Goal: Task Accomplishment & Management: Complete application form

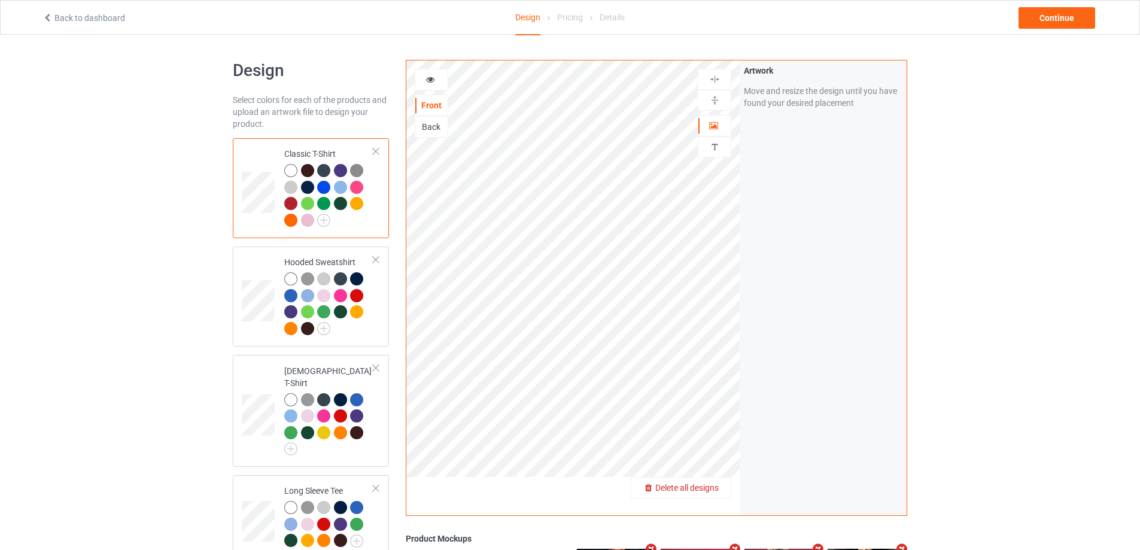
click at [713, 494] on div "Delete all designs" at bounding box center [680, 488] width 99 height 12
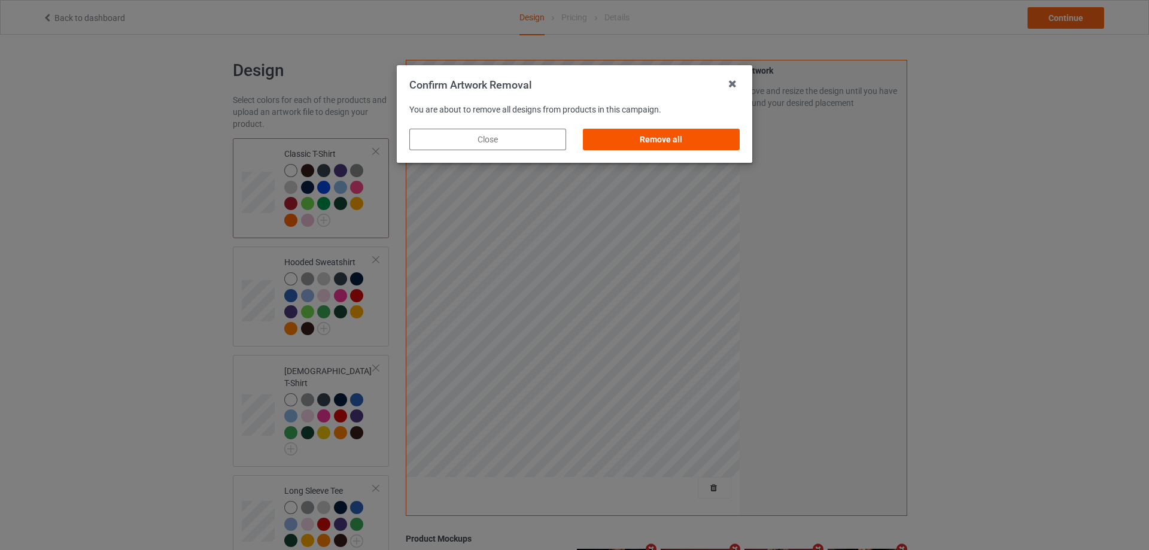
click at [708, 141] on div "Remove all" at bounding box center [661, 140] width 157 height 22
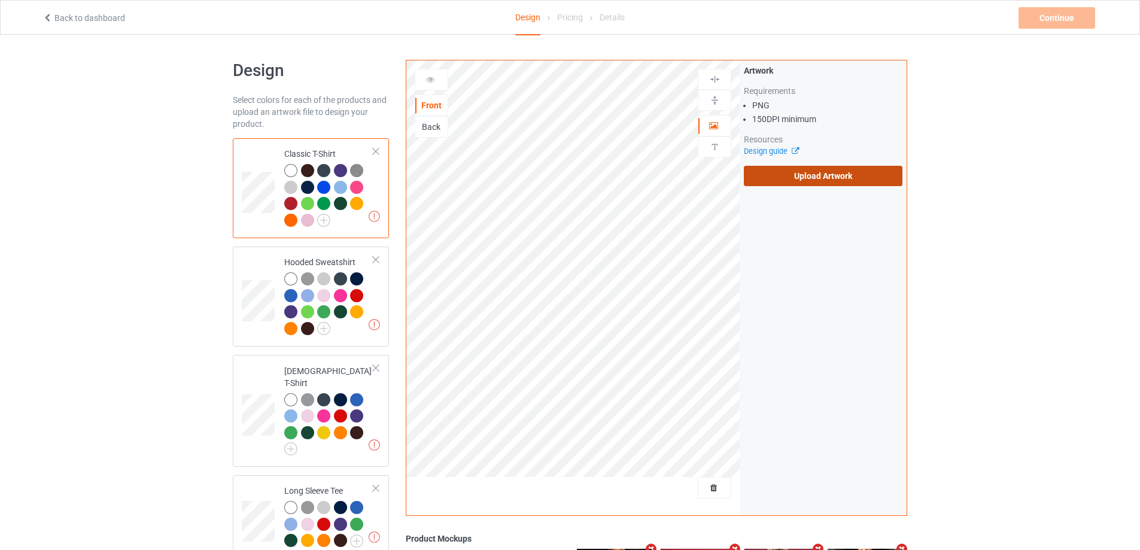
click at [775, 177] on label "Upload Artwork" at bounding box center [823, 176] width 159 height 20
click at [0, 0] on input "Upload Artwork" at bounding box center [0, 0] width 0 height 0
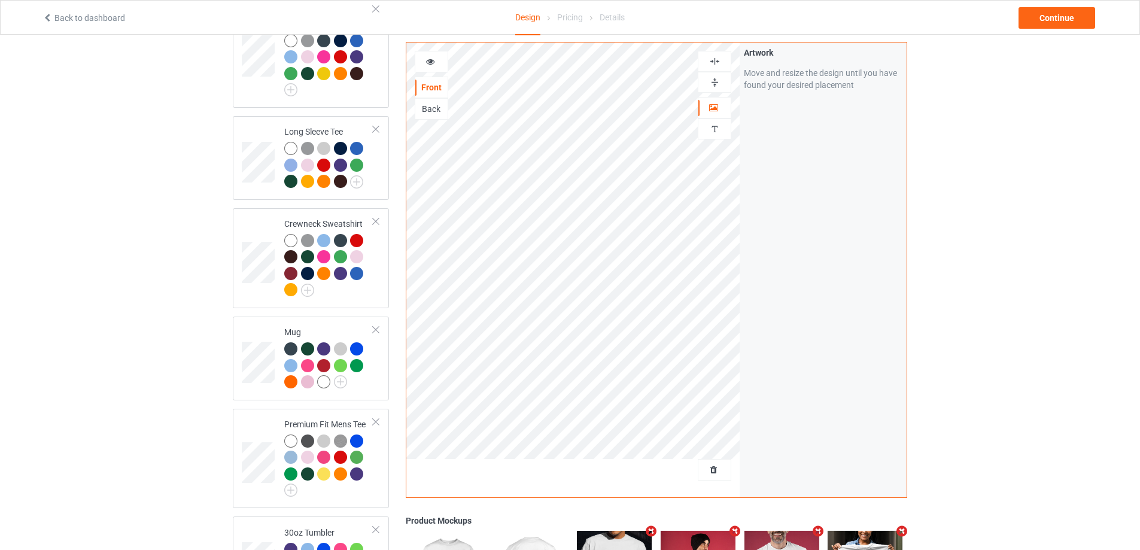
scroll to position [635, 0]
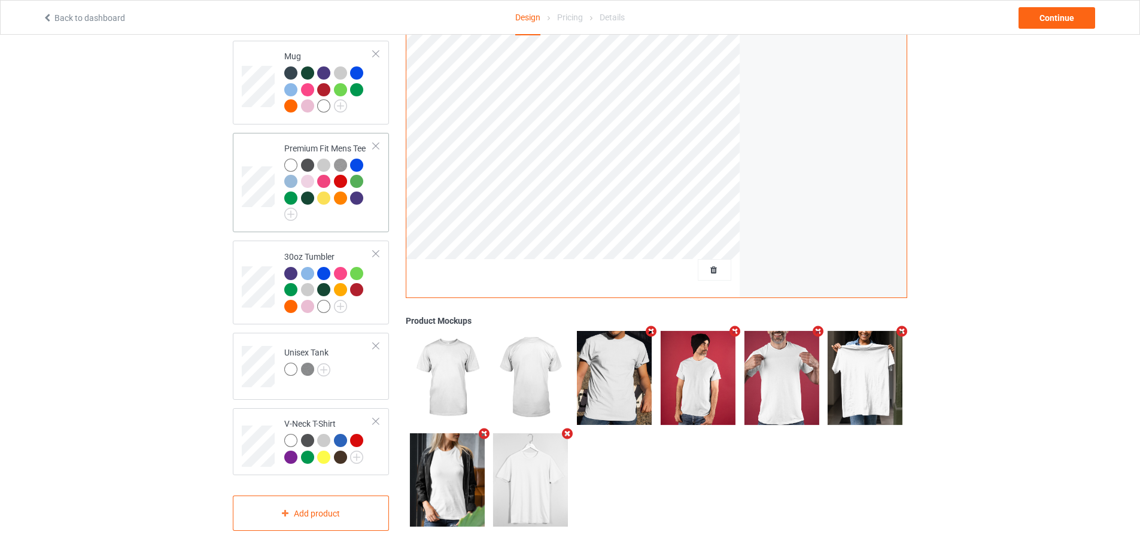
click at [364, 205] on div at bounding box center [328, 190] width 89 height 63
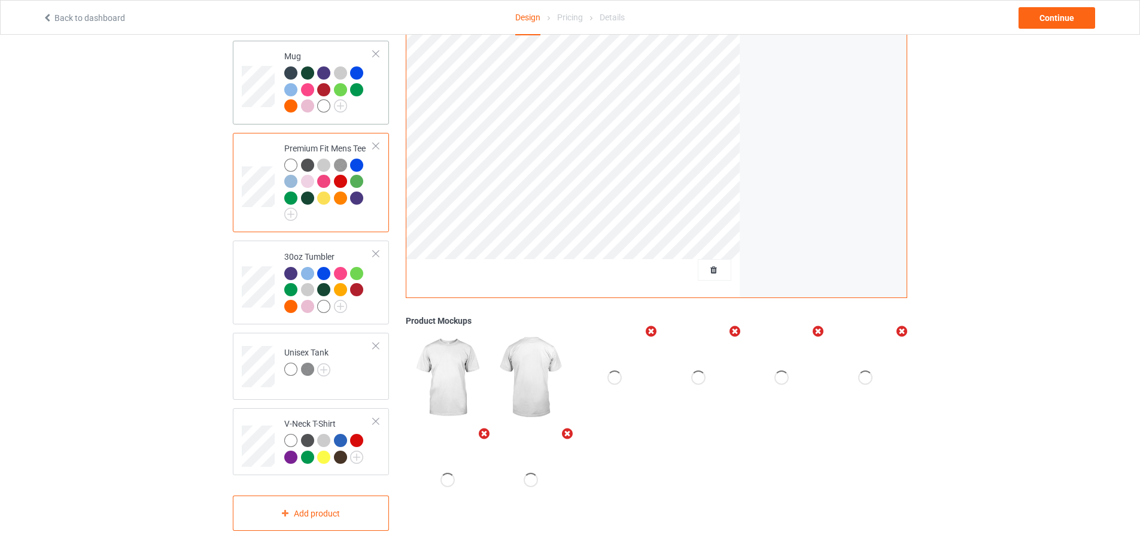
click at [371, 99] on div at bounding box center [328, 91] width 89 height 50
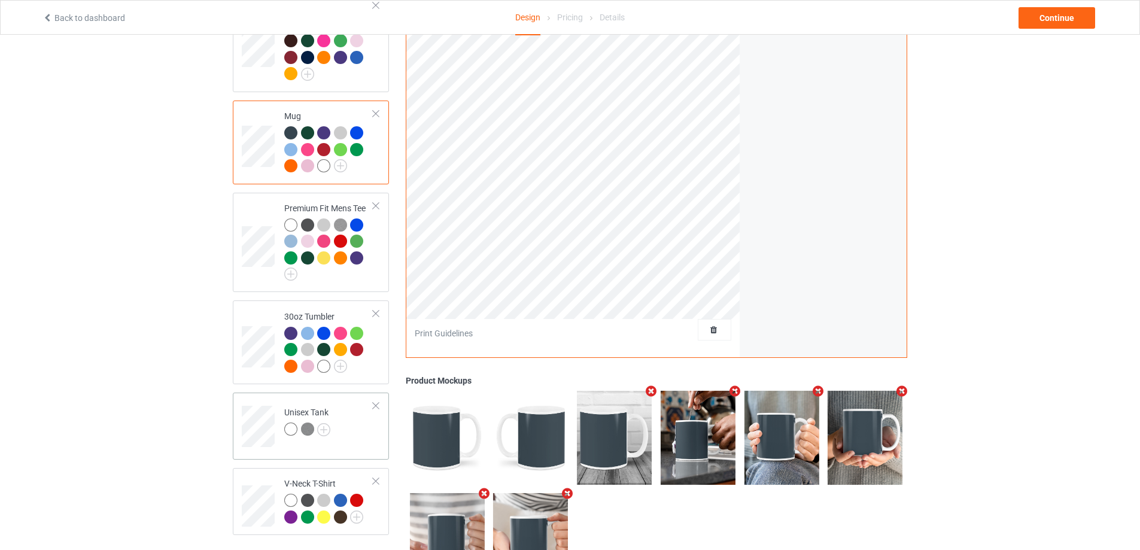
scroll to position [635, 0]
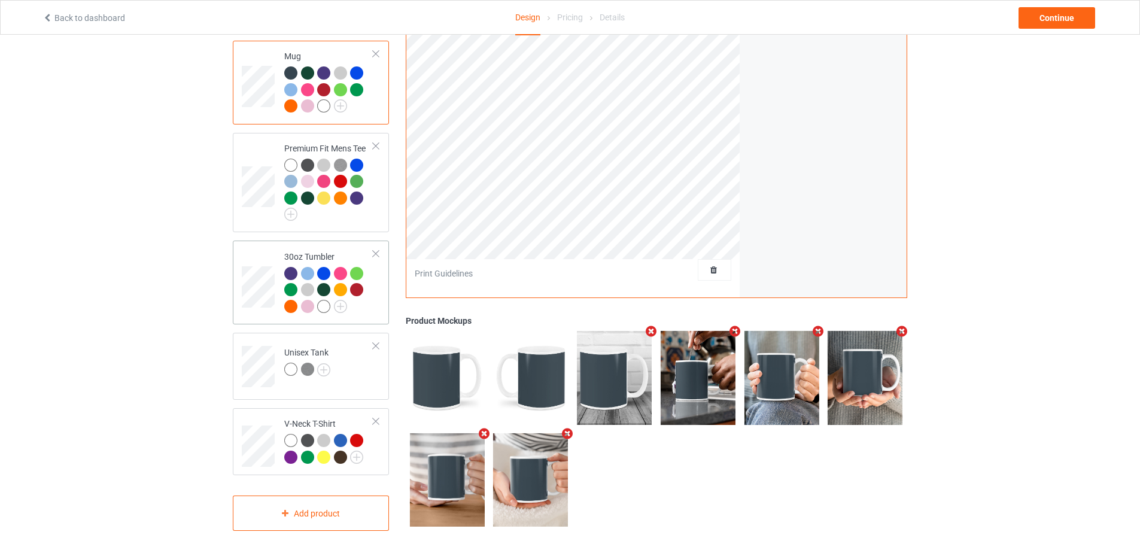
click at [364, 308] on div at bounding box center [328, 292] width 89 height 50
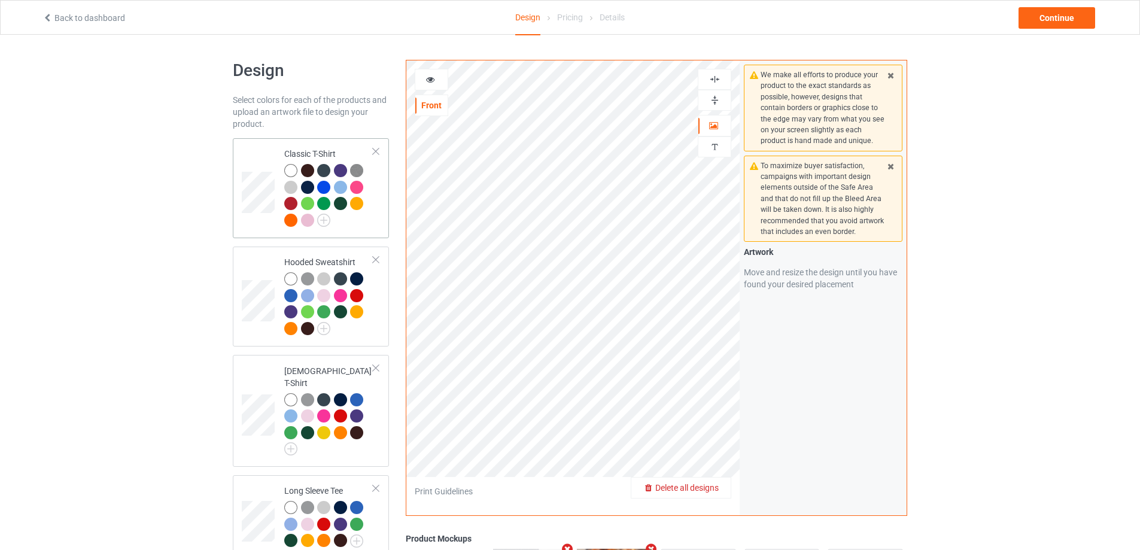
click at [372, 233] on td "Classic T-Shirt" at bounding box center [329, 188] width 102 height 90
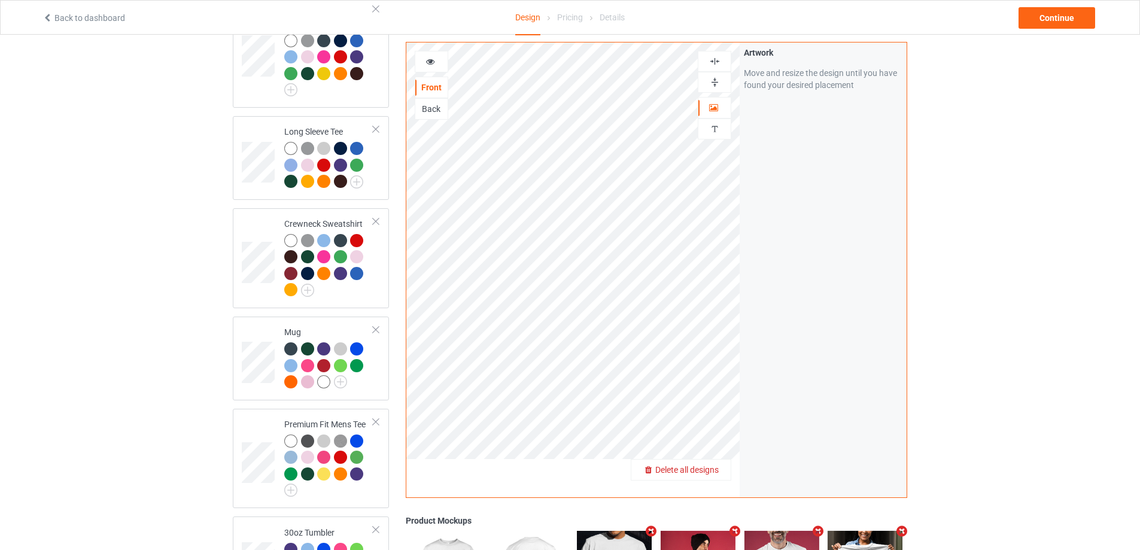
scroll to position [635, 0]
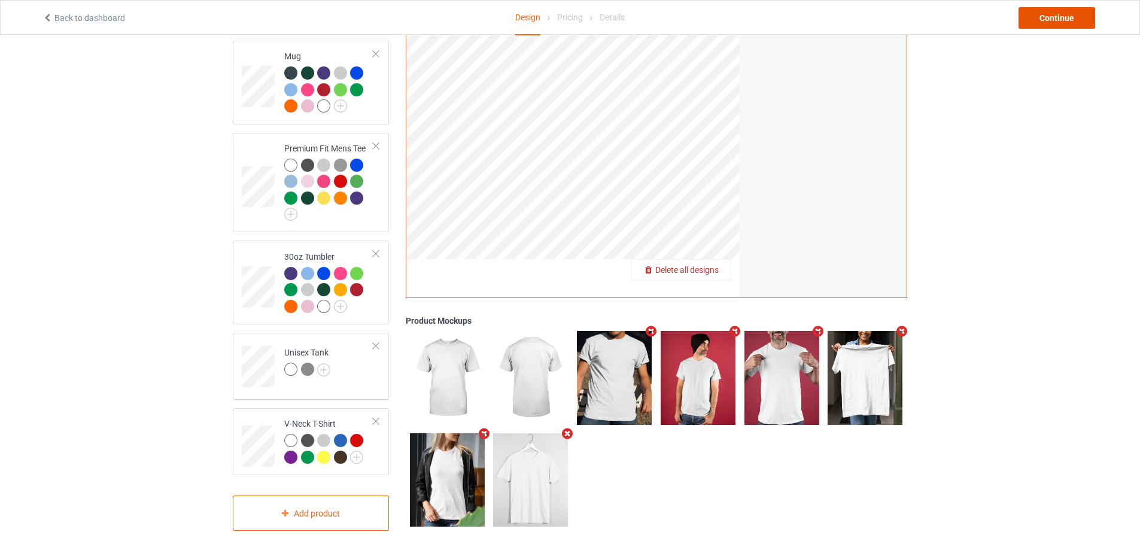
click at [1059, 19] on div "Continue" at bounding box center [1057, 18] width 77 height 22
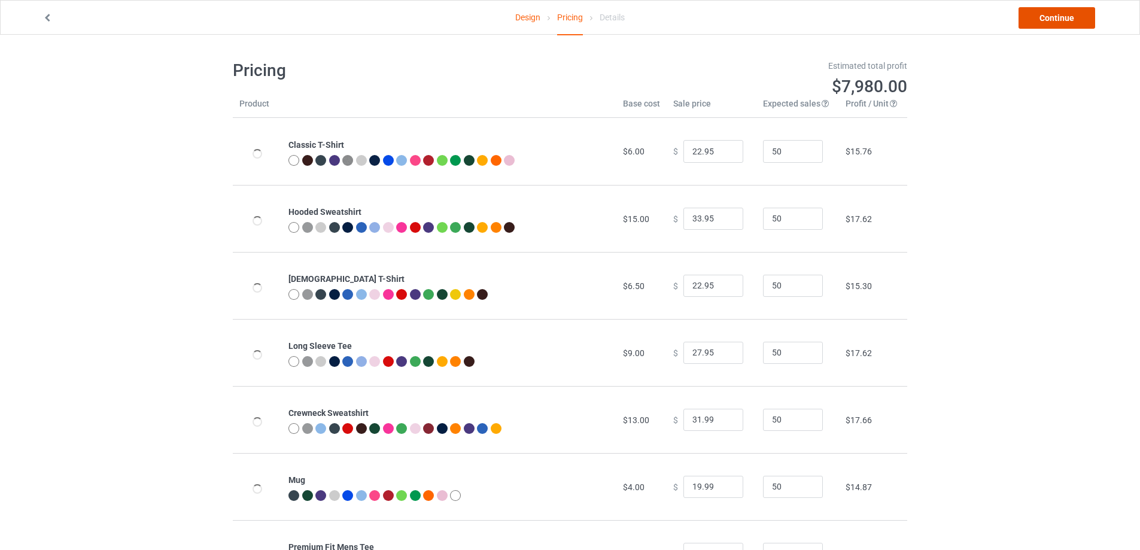
click at [1058, 20] on link "Continue" at bounding box center [1057, 18] width 77 height 22
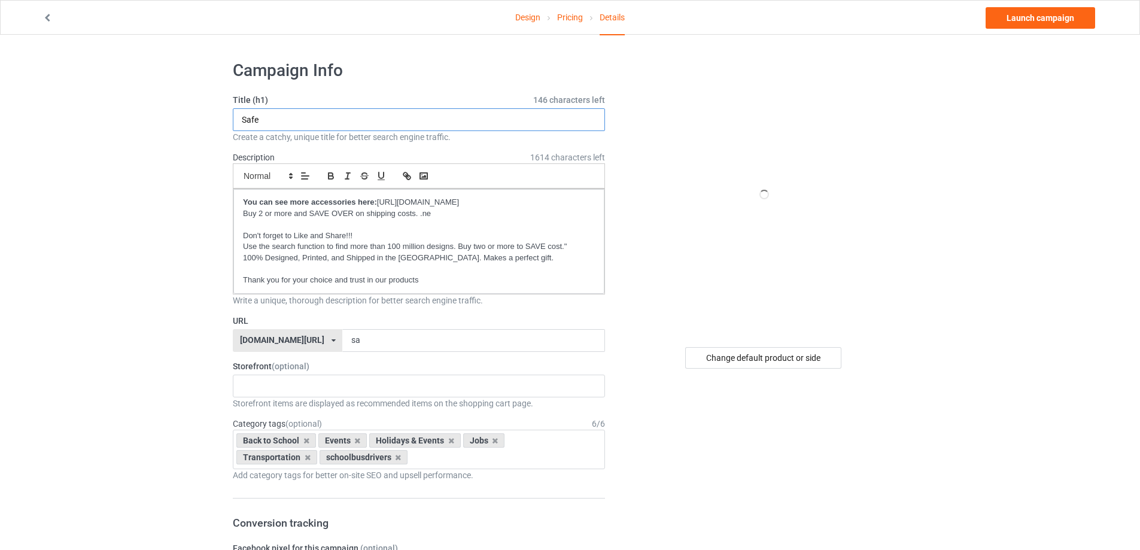
click at [355, 128] on input "Safe" at bounding box center [419, 119] width 372 height 23
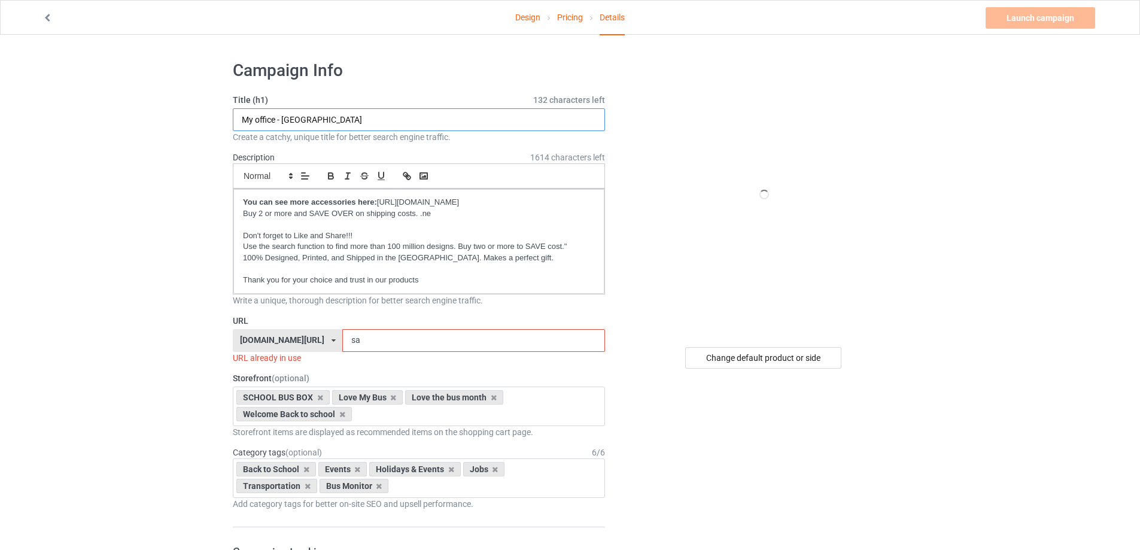
type input "My office - [GEOGRAPHIC_DATA]"
click at [400, 342] on input "sa" at bounding box center [473, 340] width 262 height 23
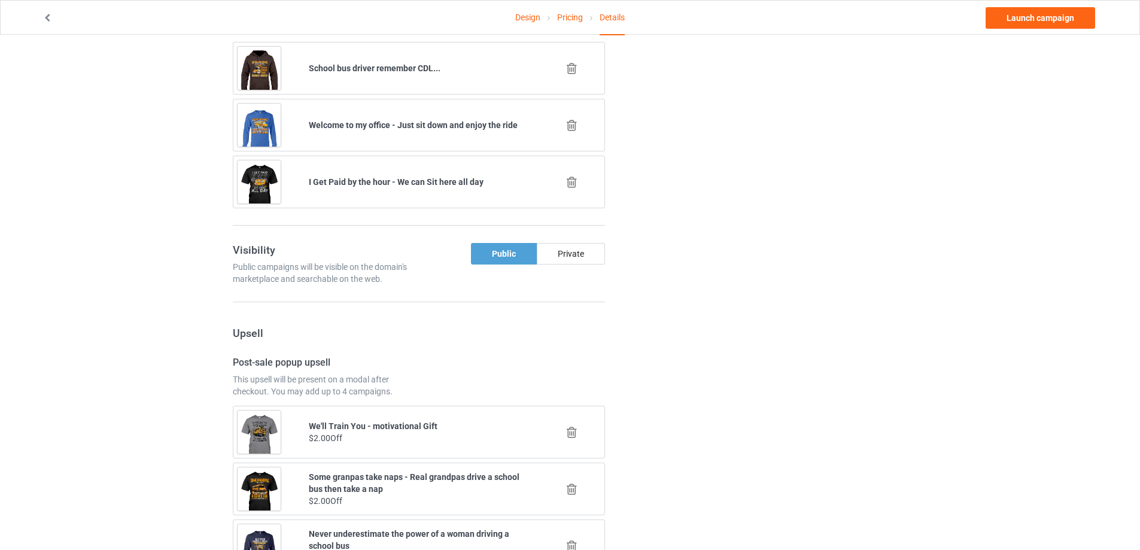
scroll to position [742, 0]
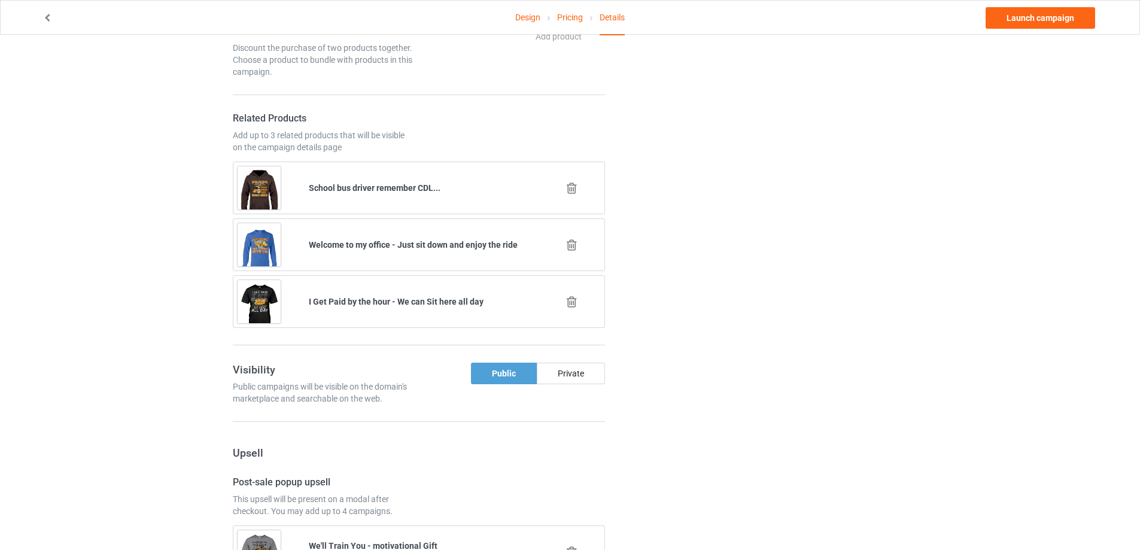
type input "ofic"
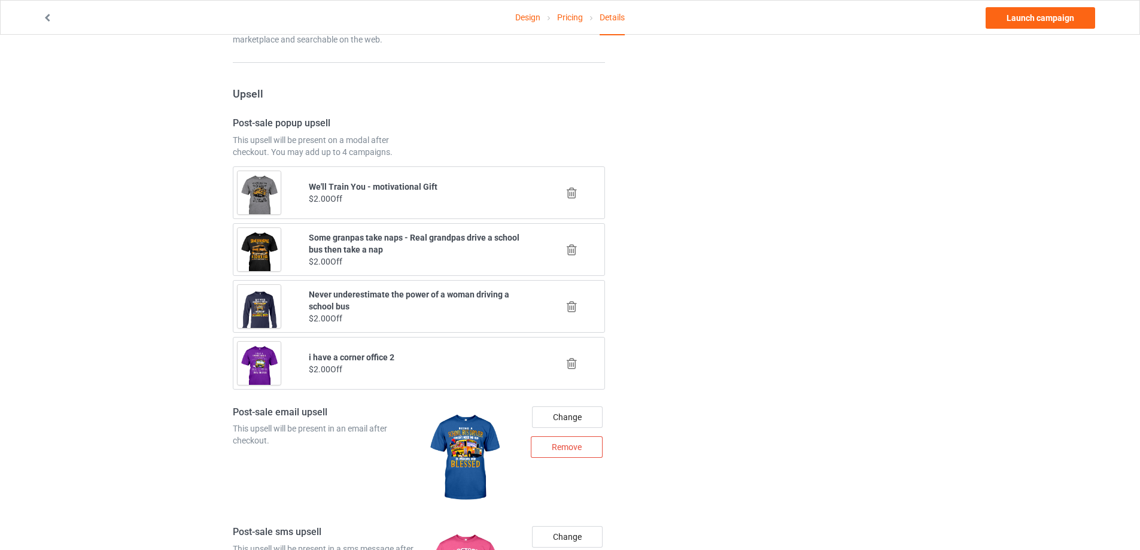
scroll to position [1041, 0]
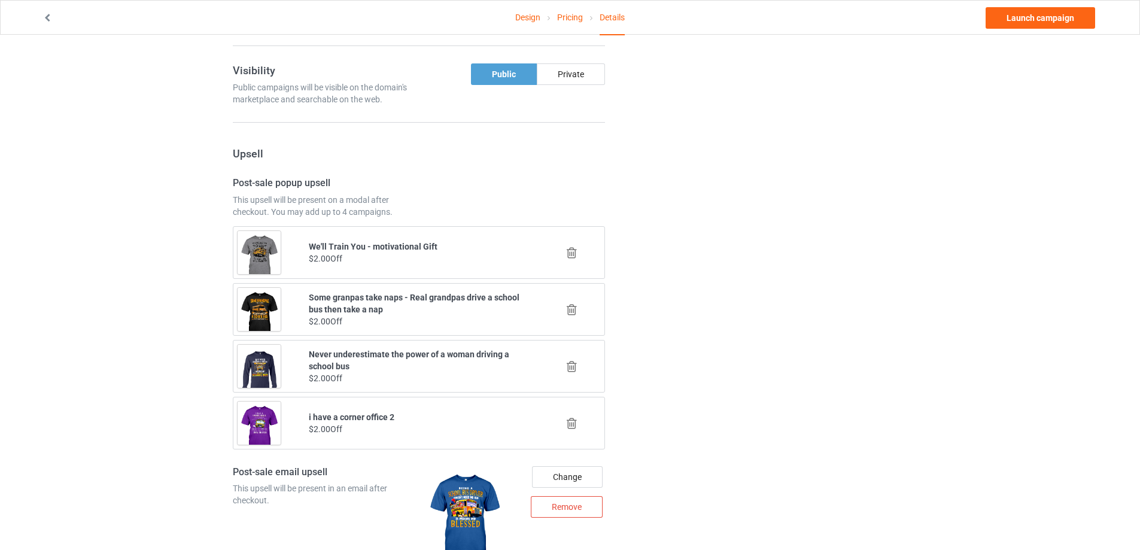
click at [572, 311] on icon at bounding box center [571, 309] width 15 height 13
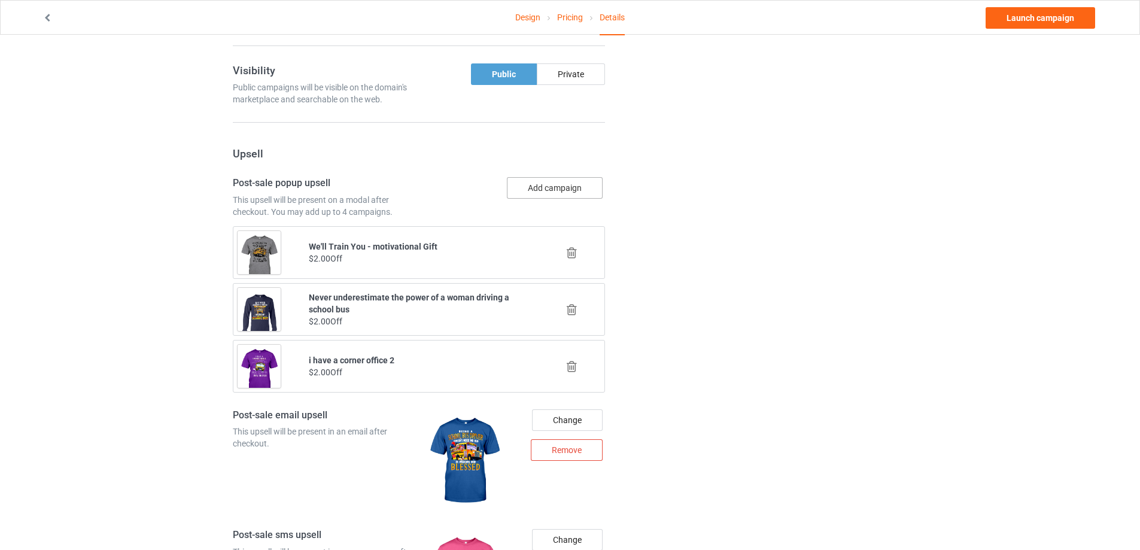
click at [551, 192] on button "Add campaign" at bounding box center [555, 188] width 96 height 22
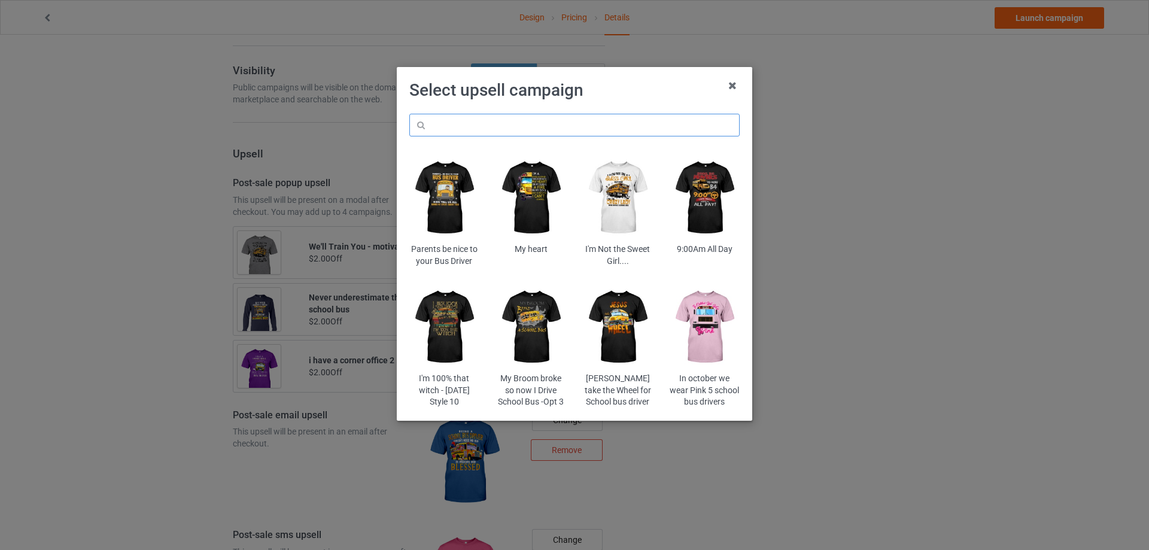
click at [543, 127] on input "text" at bounding box center [574, 125] width 330 height 23
paste input "[DOMAIN_NAME][URL]"
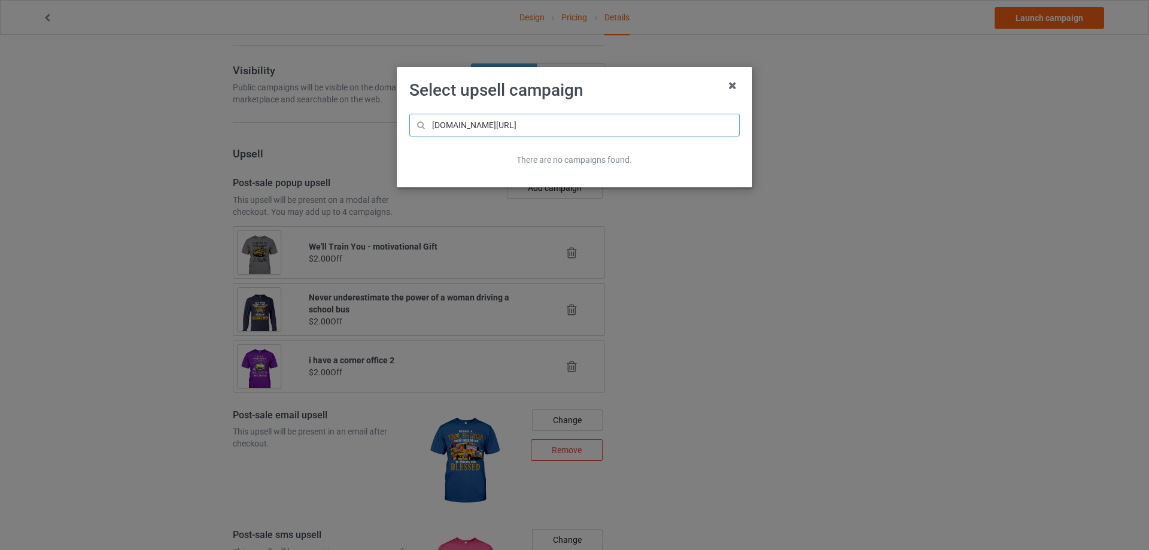
drag, startPoint x: 528, startPoint y: 121, endPoint x: 338, endPoint y: 136, distance: 190.9
click at [338, 136] on div "Select upsell campaign [DOMAIN_NAME][URL] There are no campaigns found." at bounding box center [574, 275] width 1149 height 550
click at [487, 119] on input "horollha46" at bounding box center [574, 125] width 330 height 23
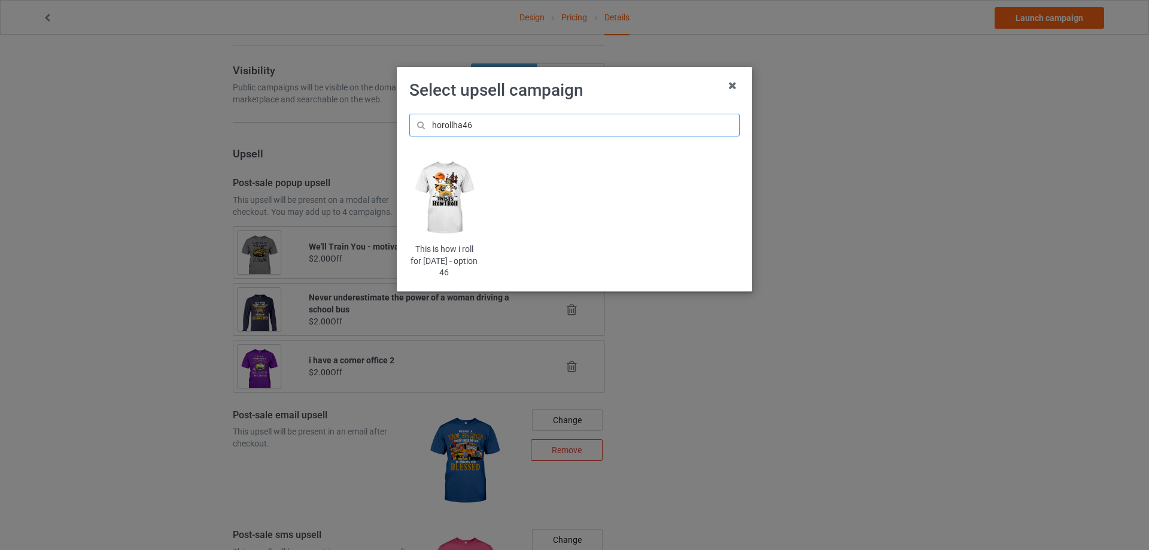
type input "horollha46"
click at [454, 181] on img at bounding box center [444, 197] width 70 height 87
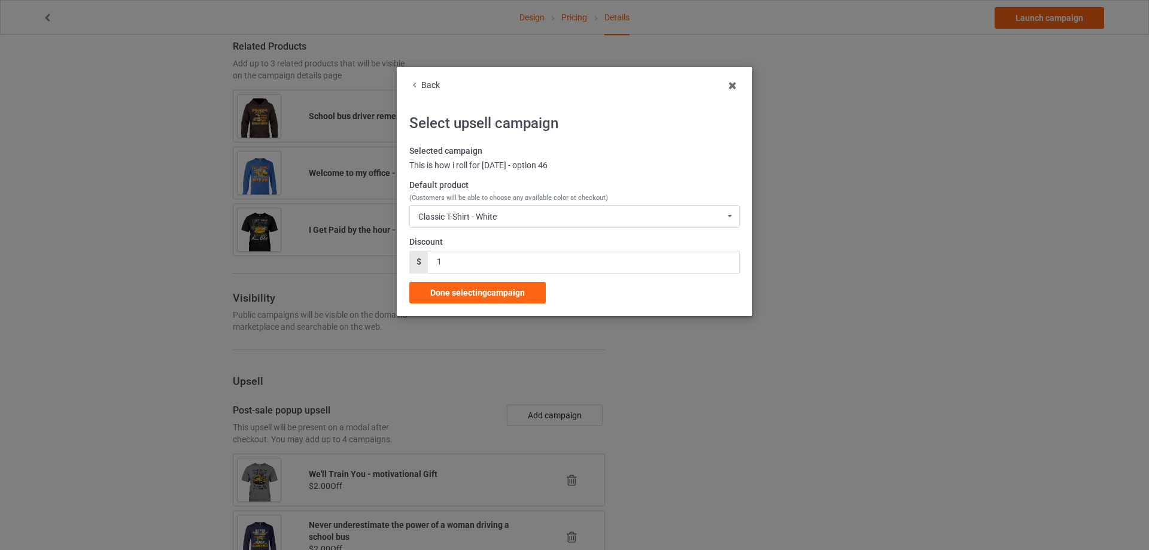
scroll to position [1041, 0]
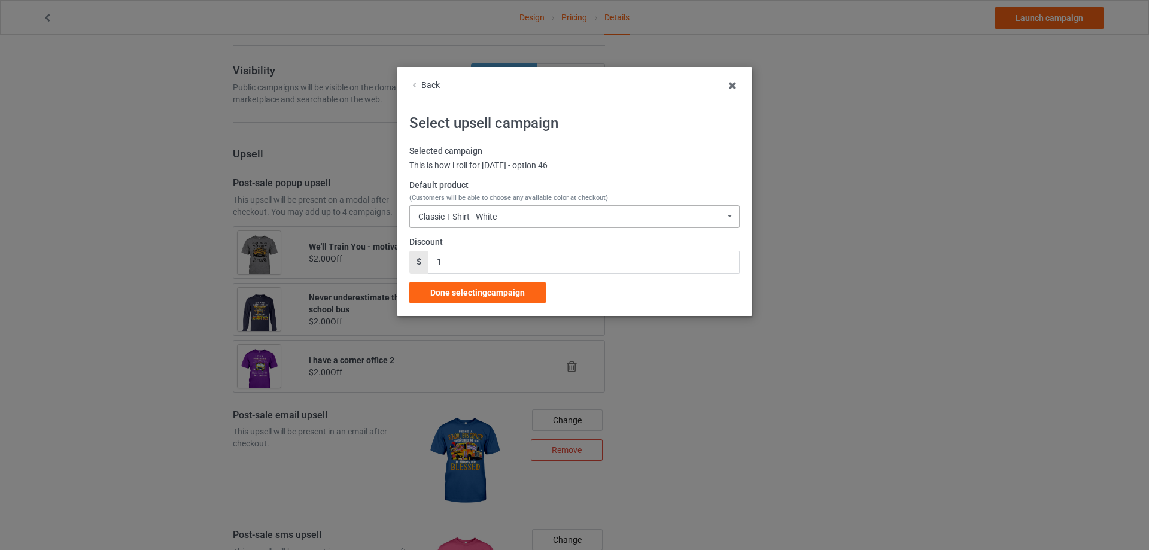
click at [475, 215] on div "Classic T-Shirt - White" at bounding box center [457, 216] width 78 height 8
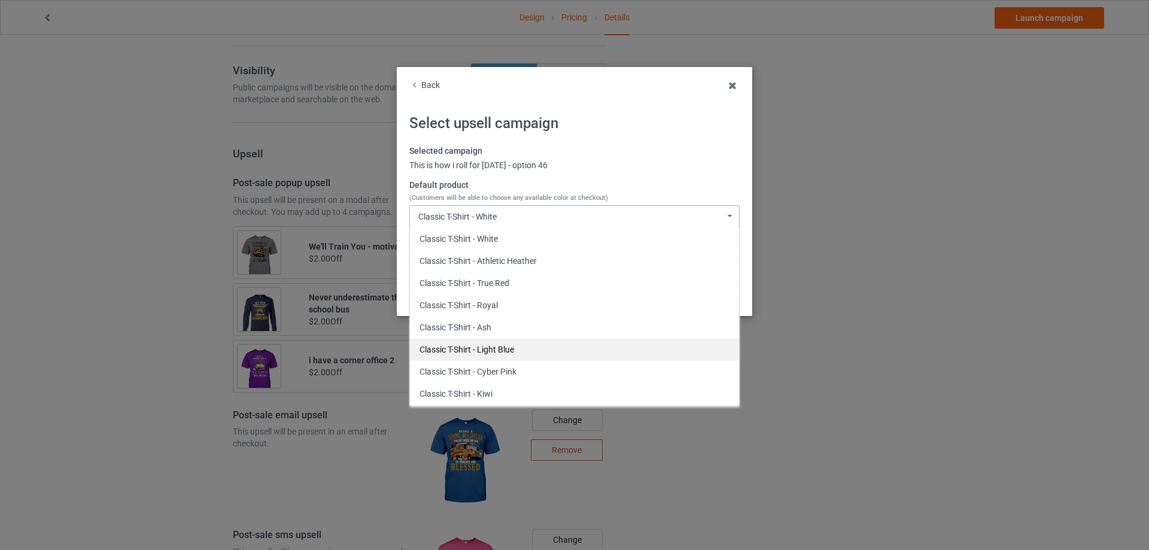
scroll to position [120, 0]
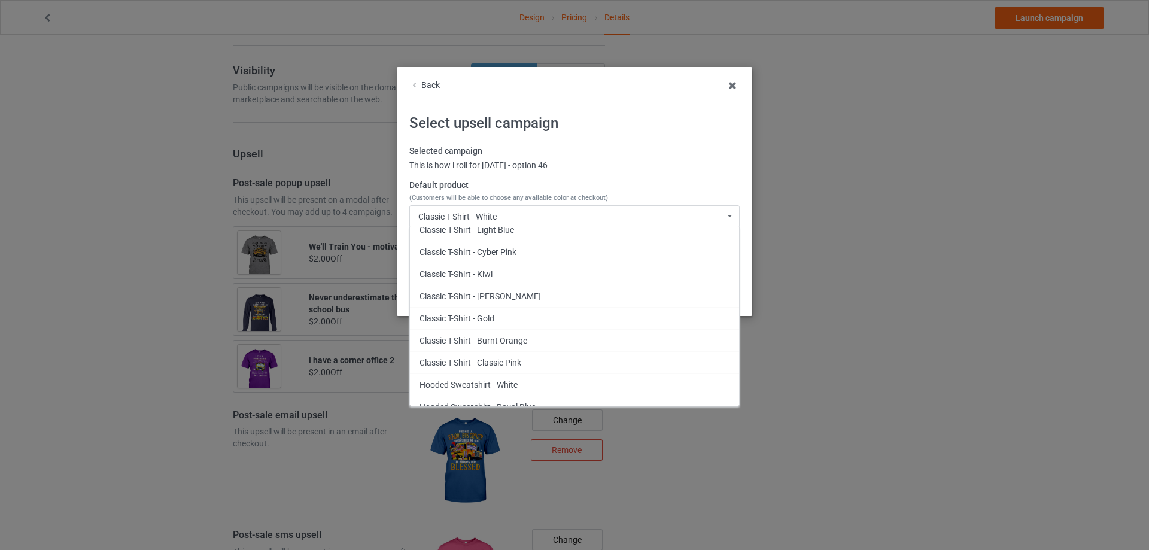
click at [560, 333] on div "Classic T-Shirt - Burnt Orange" at bounding box center [574, 340] width 329 height 22
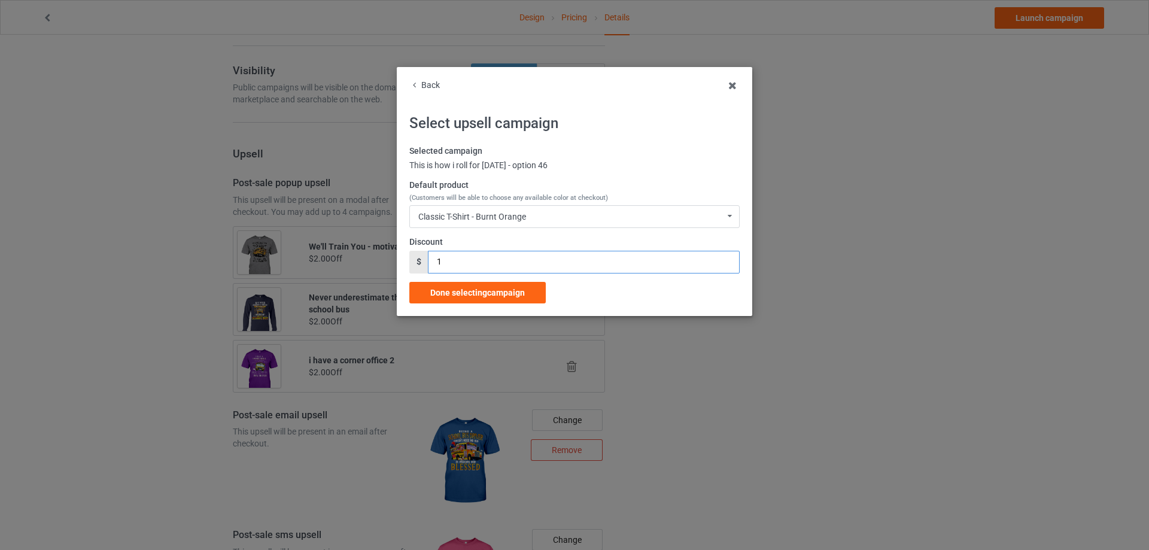
drag, startPoint x: 440, startPoint y: 260, endPoint x: 476, endPoint y: 282, distance: 41.7
click at [404, 263] on div "Back Select upsell campaign Selected campaign This is how i roll for [DATE] - o…" at bounding box center [575, 191] width 356 height 249
type input "2"
click at [476, 282] on div "Done selecting campaign" at bounding box center [477, 293] width 136 height 22
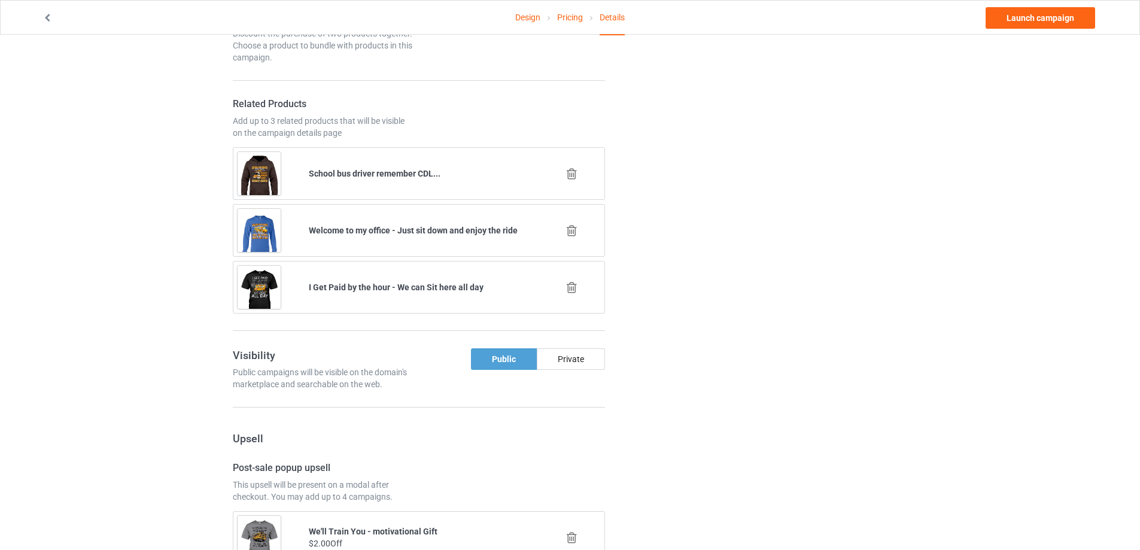
scroll to position [1055, 0]
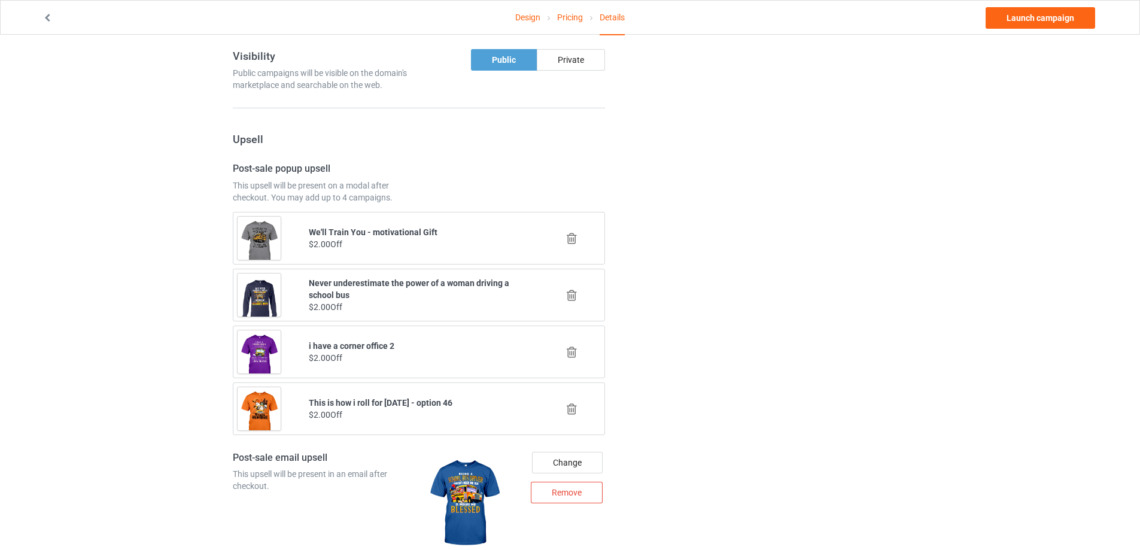
click at [569, 291] on icon at bounding box center [571, 295] width 15 height 13
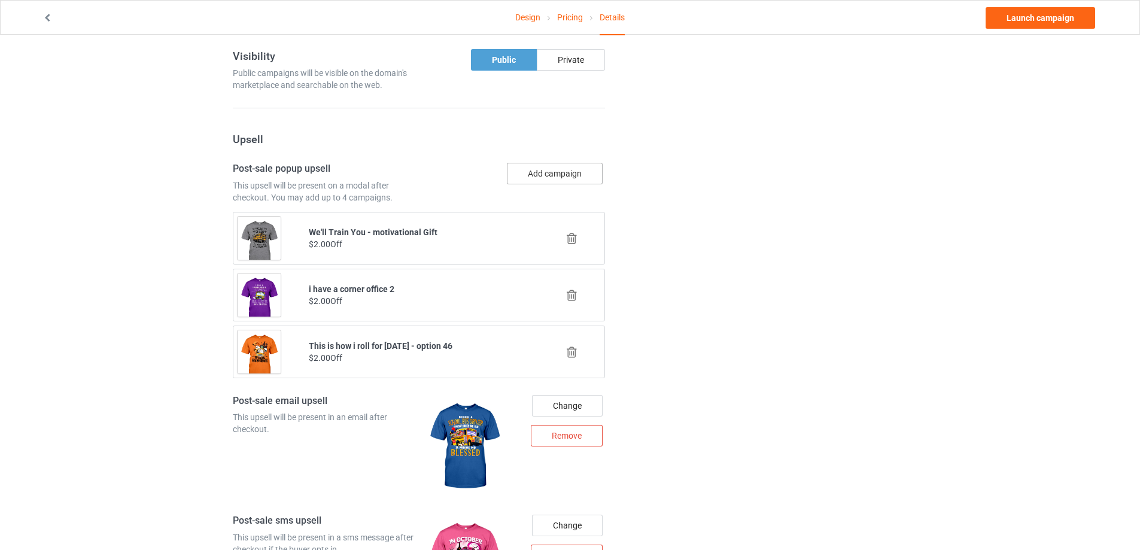
click at [564, 175] on button "Add campaign" at bounding box center [555, 174] width 96 height 22
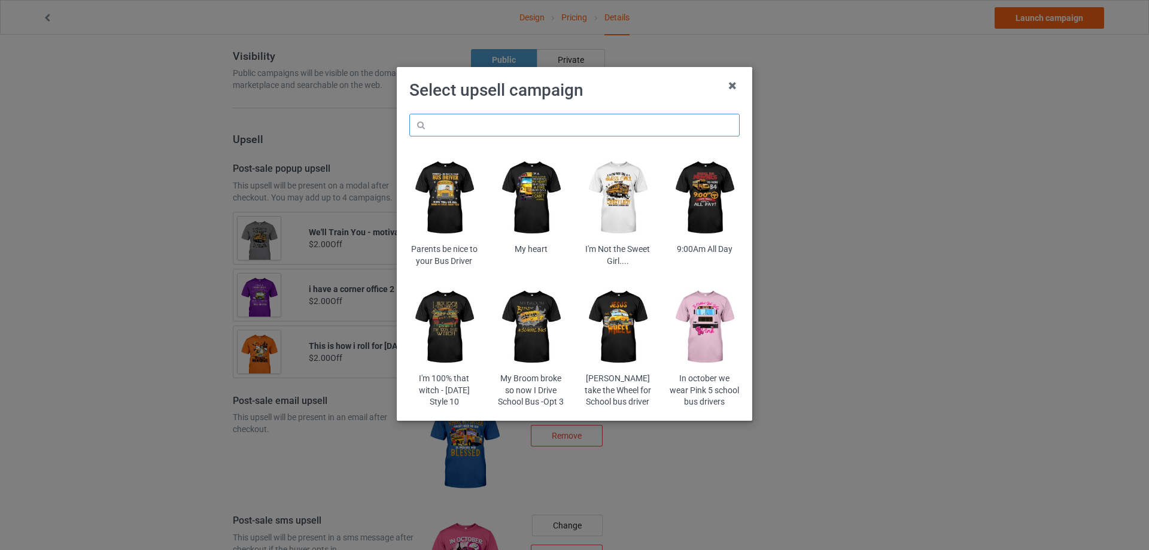
click at [523, 133] on input "text" at bounding box center [574, 125] width 330 height 23
paste input "sego2"
type input "sego2"
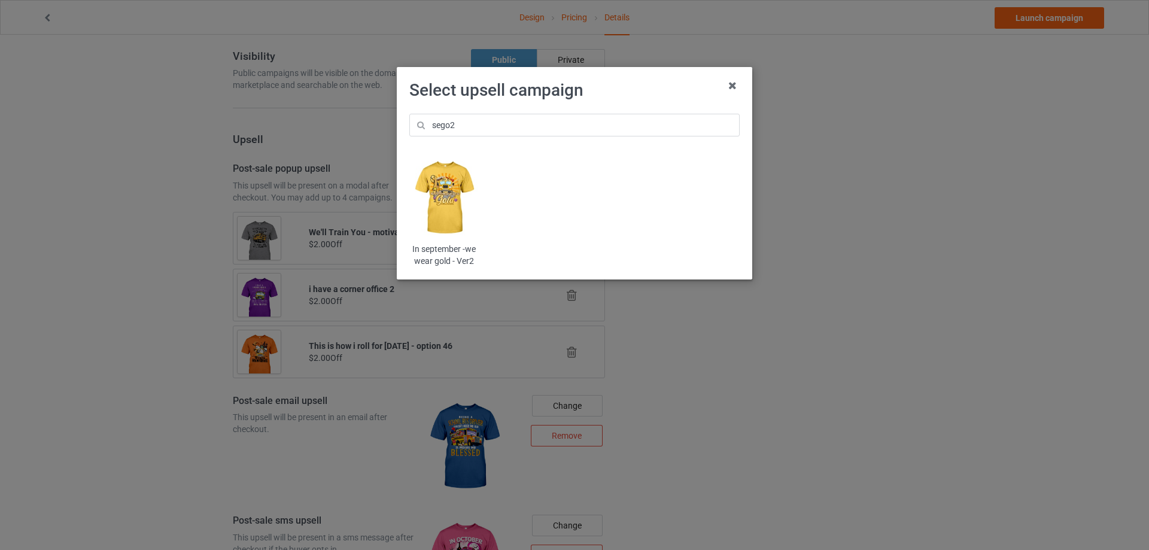
click at [465, 177] on img at bounding box center [444, 197] width 70 height 87
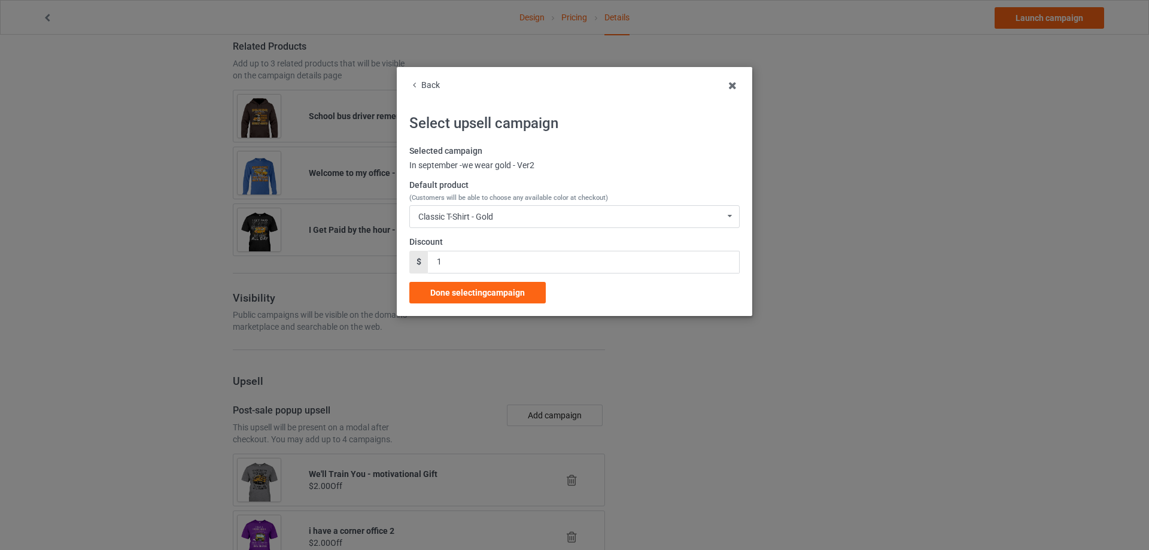
scroll to position [1055, 0]
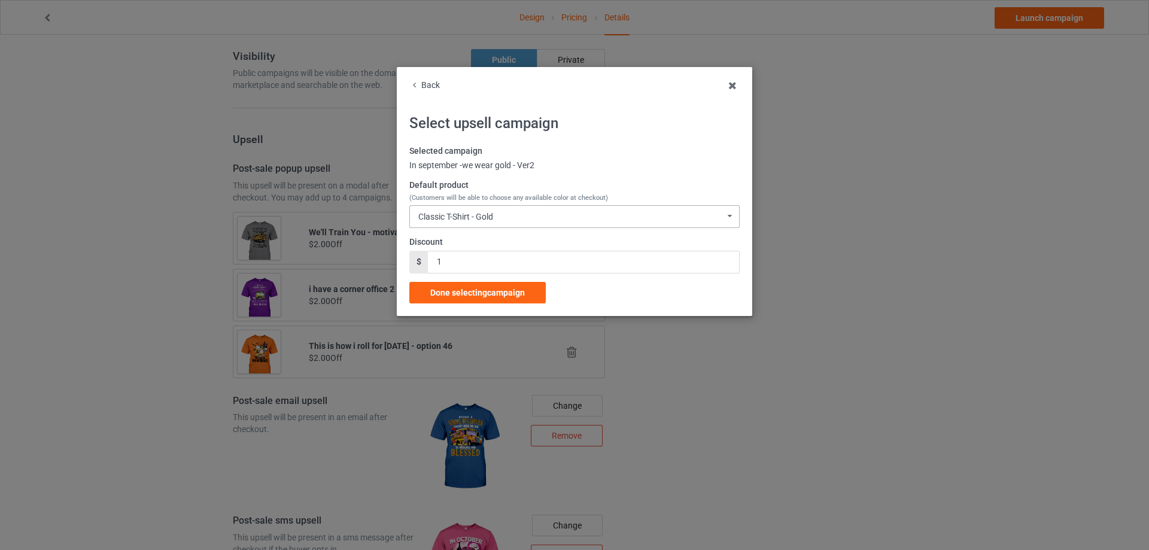
click at [502, 211] on div "Classic T-Shirt - Gold Classic T-Shirt - Gold Classic T-Shirt - Black Classic T…" at bounding box center [574, 216] width 330 height 23
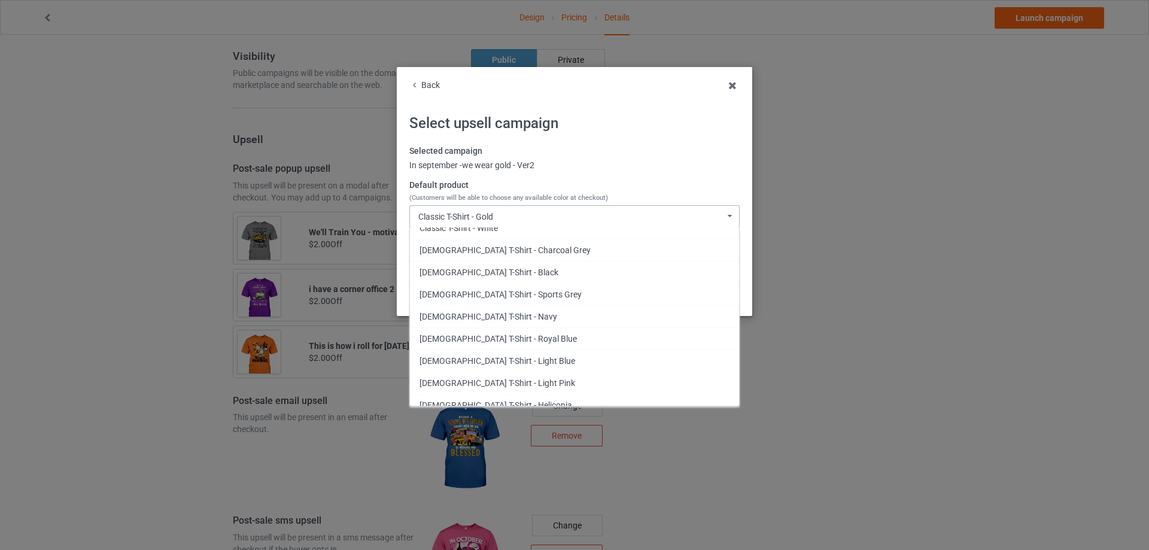
scroll to position [327, 0]
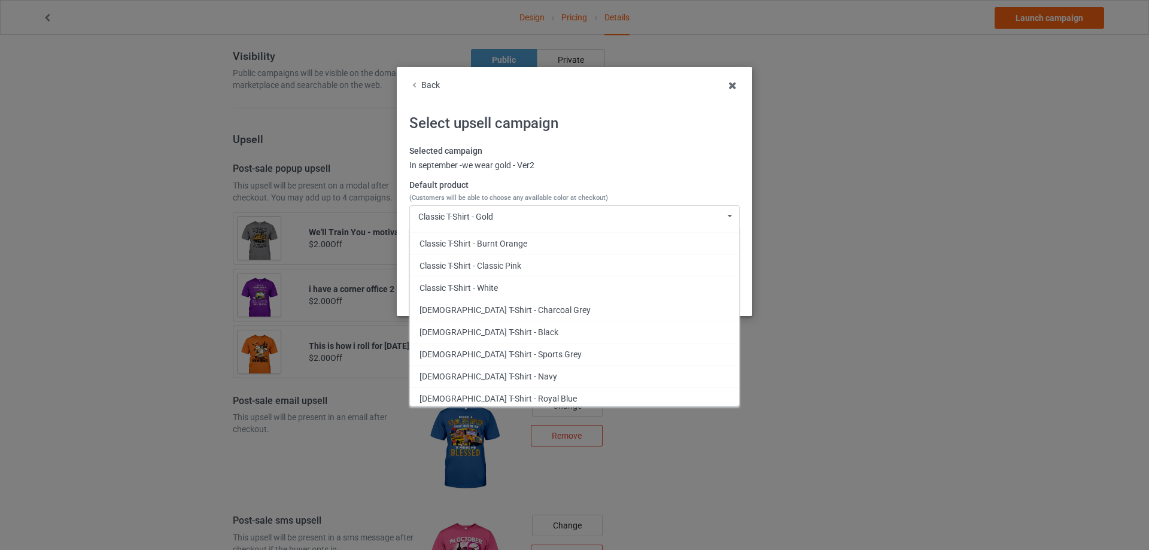
click at [611, 155] on label "Selected campaign" at bounding box center [574, 151] width 330 height 12
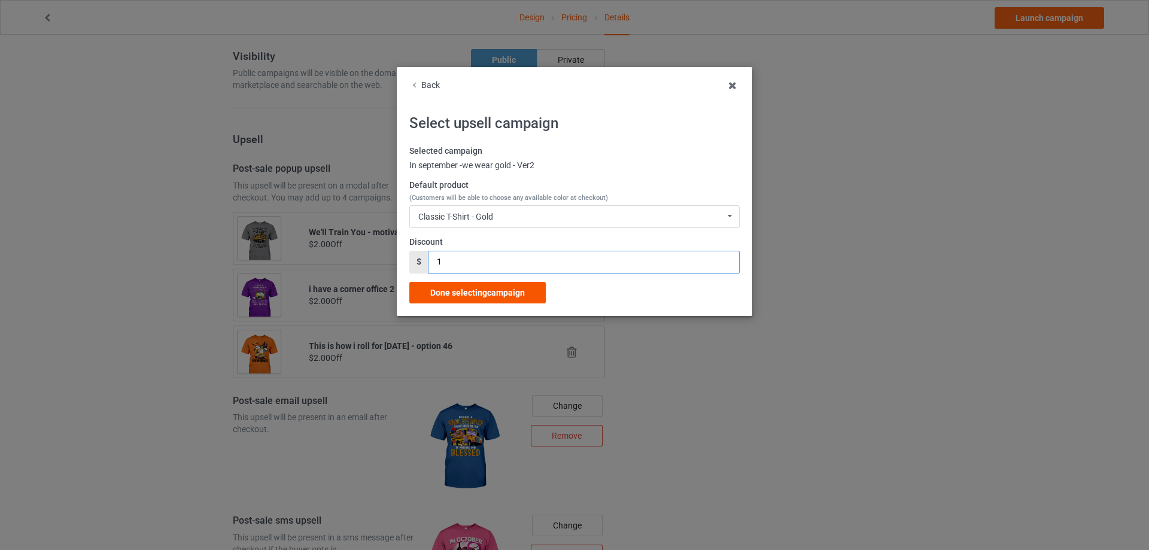
drag, startPoint x: 440, startPoint y: 268, endPoint x: 460, endPoint y: 284, distance: 25.1
click at [426, 272] on div "$ 1" at bounding box center [574, 262] width 330 height 23
type input "2"
click at [470, 288] on span "Done selecting campaign" at bounding box center [477, 293] width 95 height 10
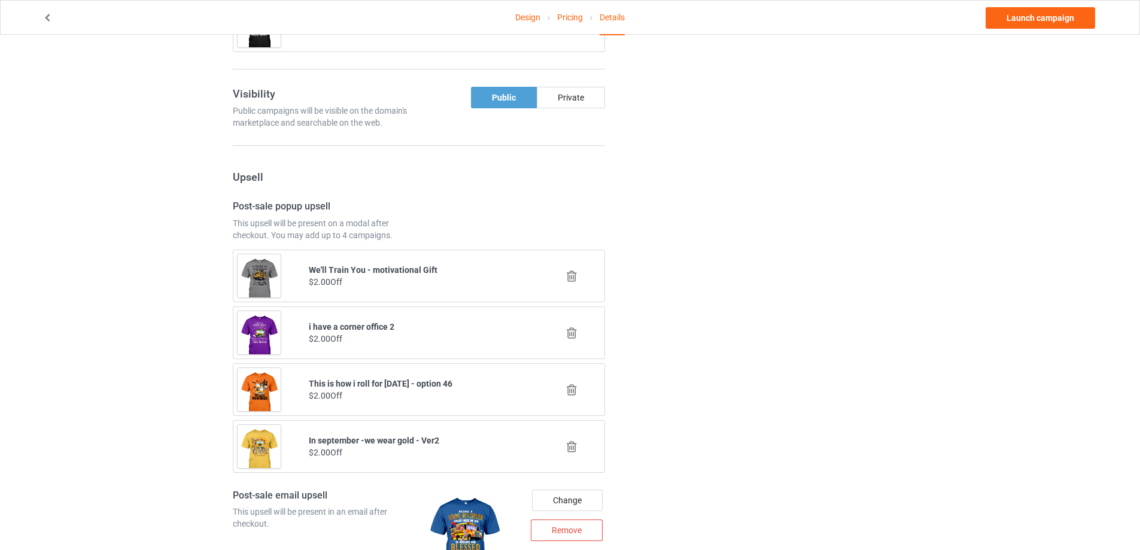
scroll to position [1197, 0]
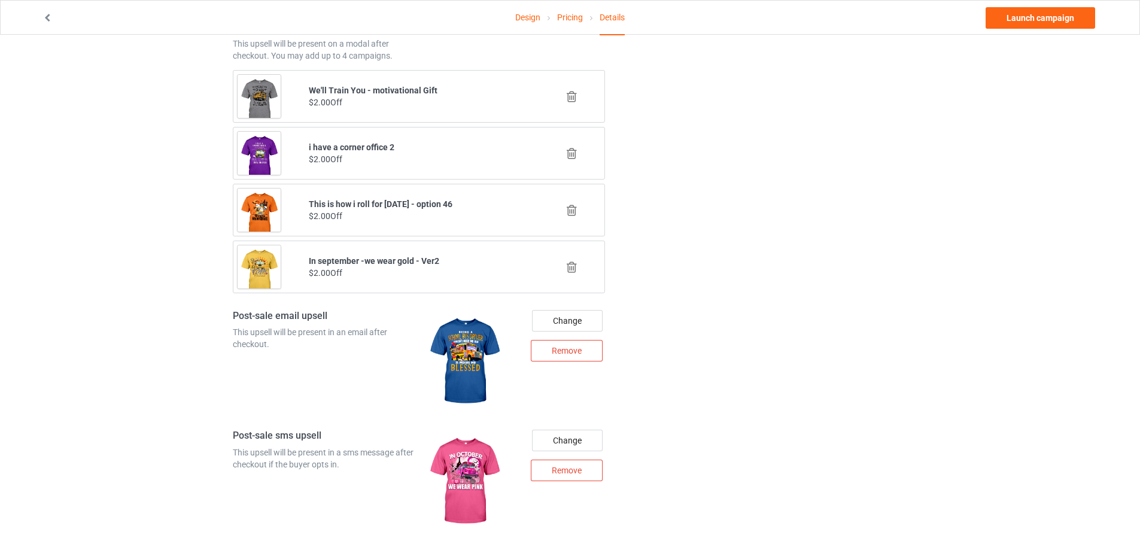
click at [578, 94] on icon at bounding box center [571, 96] width 15 height 13
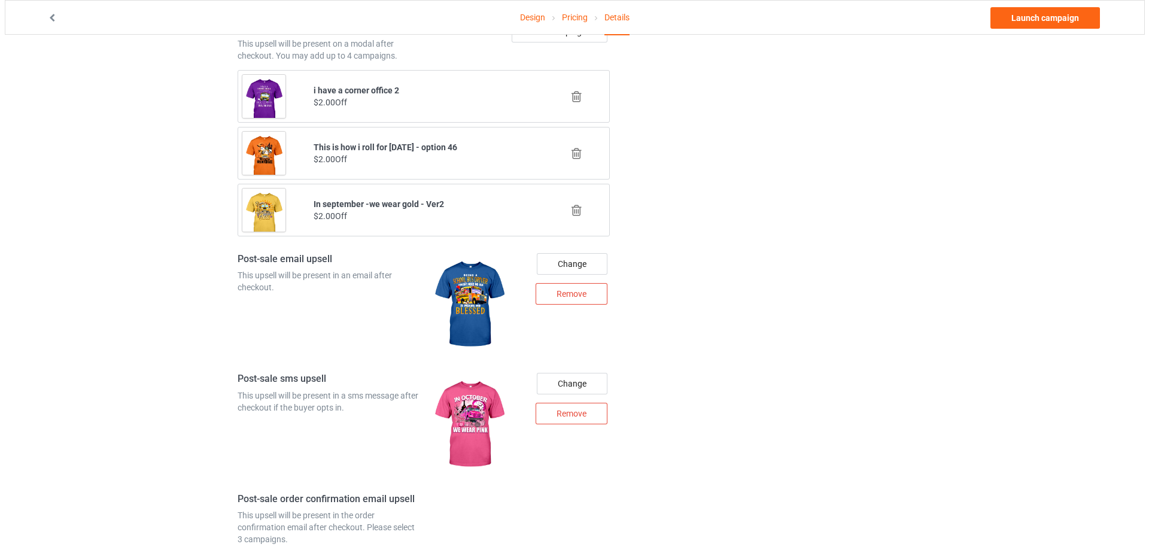
scroll to position [1137, 0]
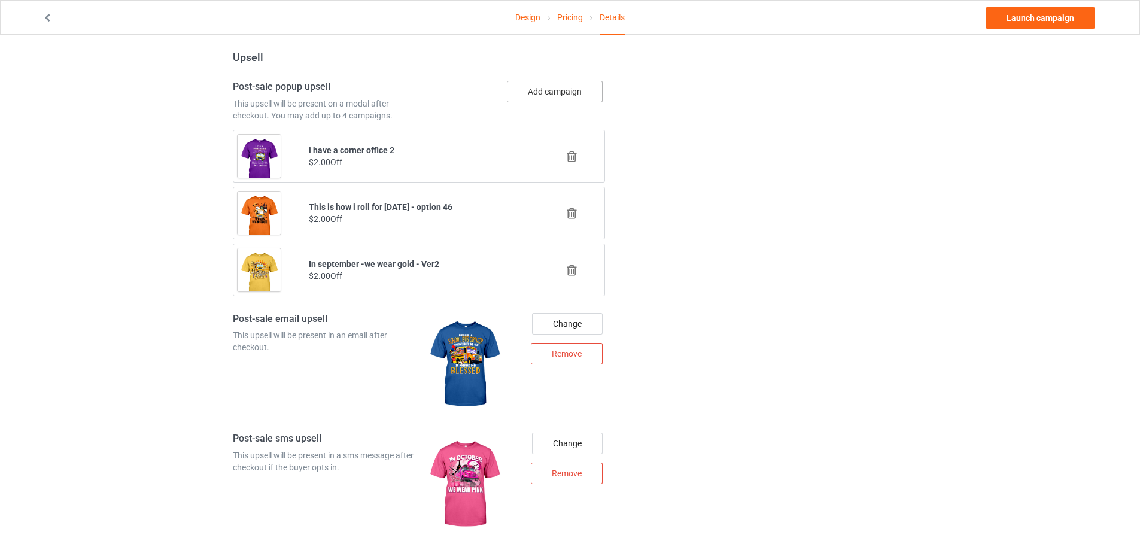
click at [557, 90] on button "Add campaign" at bounding box center [555, 92] width 96 height 22
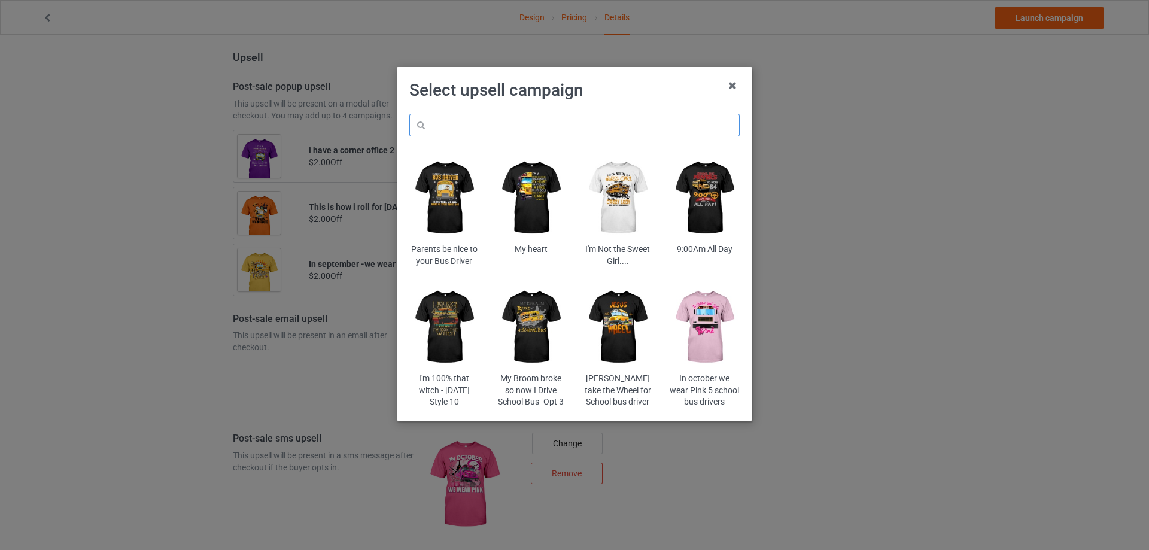
click at [519, 122] on input "text" at bounding box center [574, 125] width 330 height 23
paste input "myb"
type input "myb"
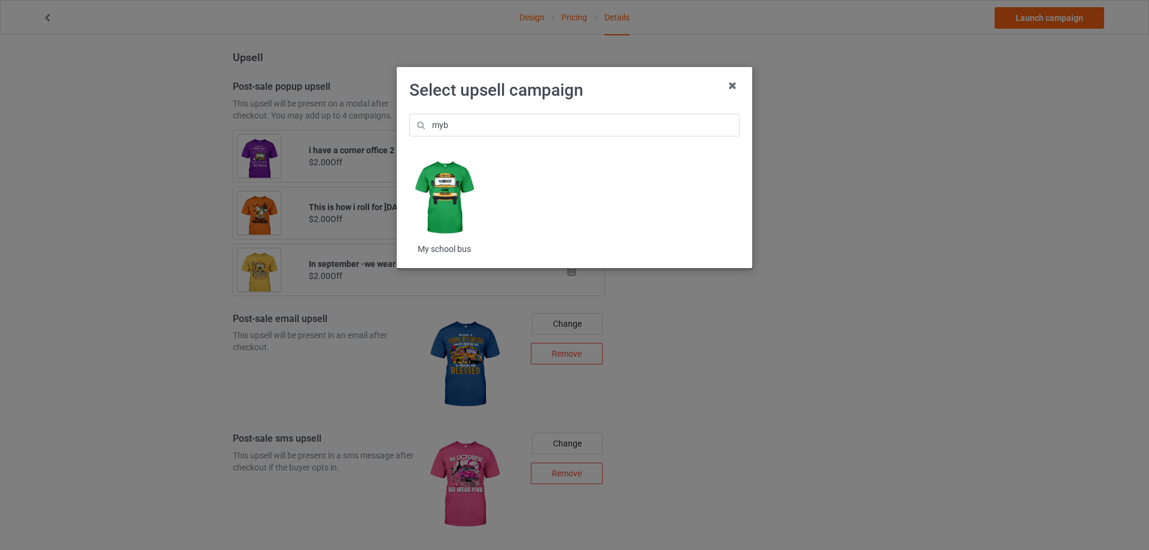
click at [445, 175] on img at bounding box center [444, 197] width 70 height 87
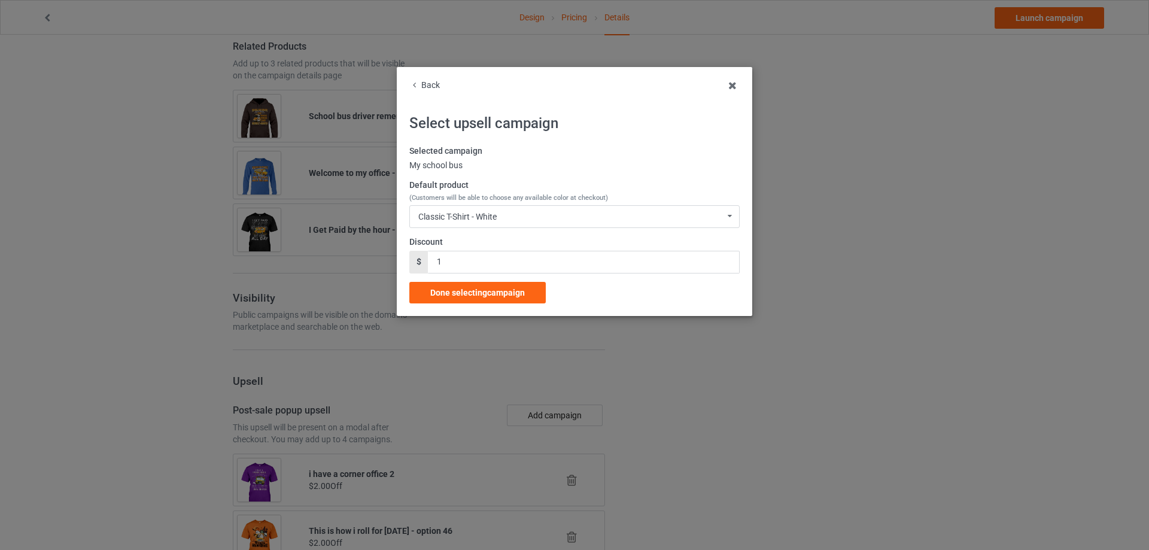
scroll to position [1137, 0]
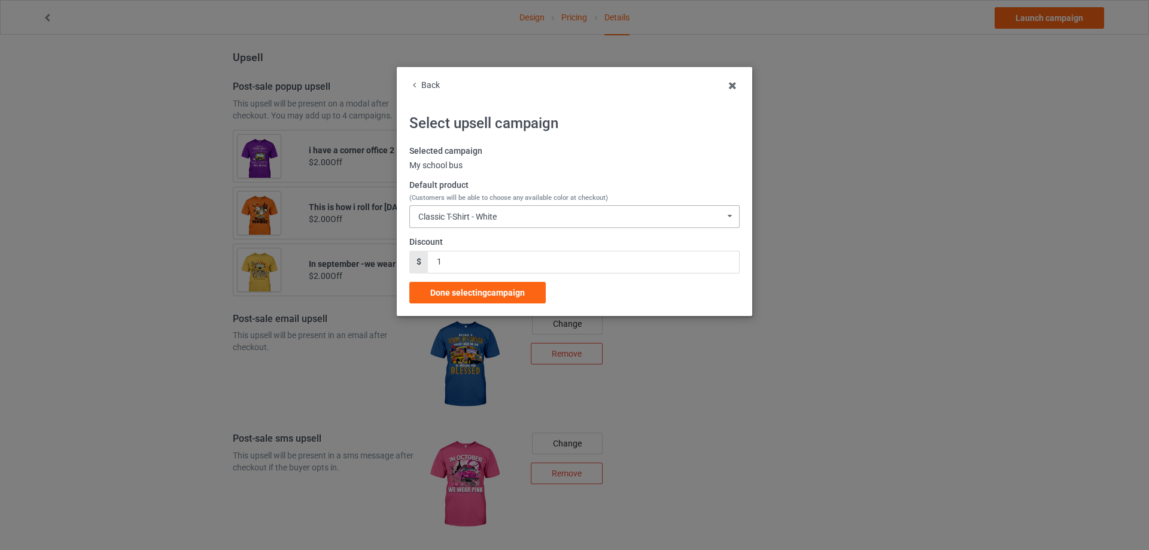
click at [472, 210] on div "Classic T-Shirt - White Classic T-Shirt - White Classic T-Shirt - Chocolate Cla…" at bounding box center [574, 216] width 330 height 23
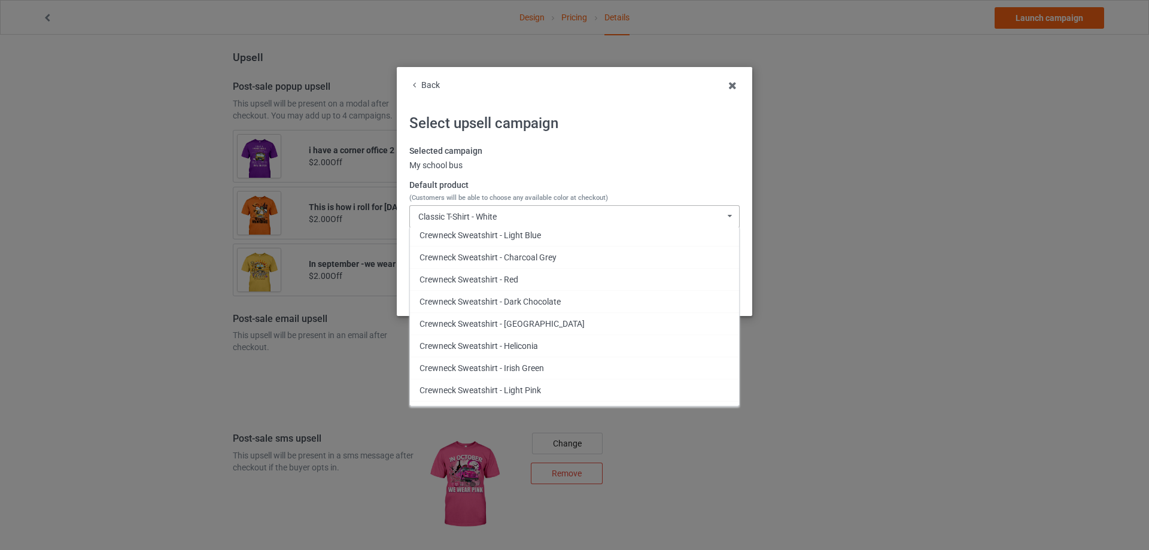
scroll to position [1436, 0]
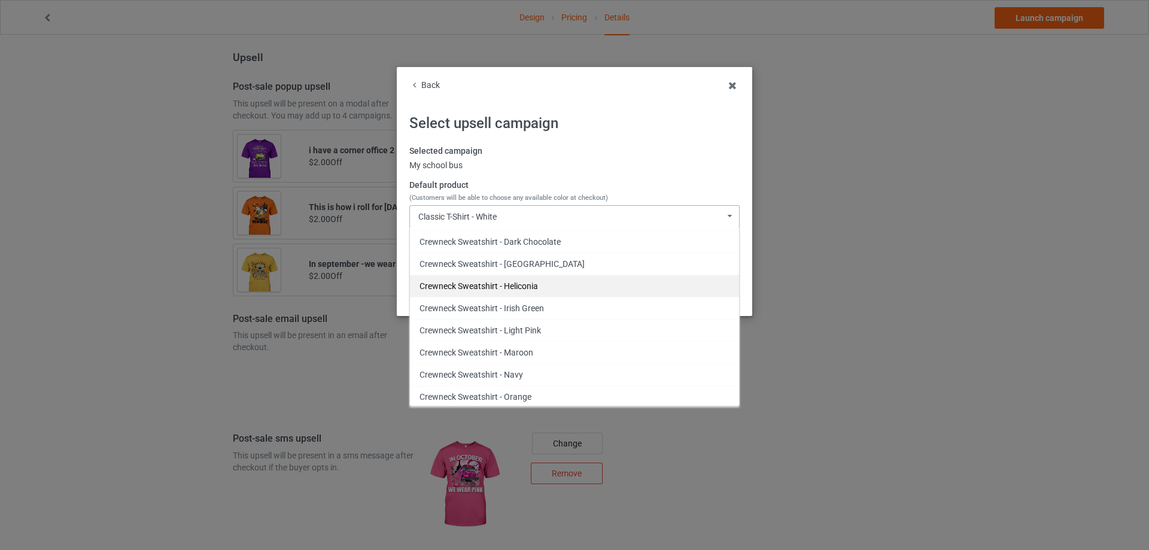
click at [529, 285] on div "Crewneck Sweatshirt - Heliconia" at bounding box center [574, 286] width 329 height 22
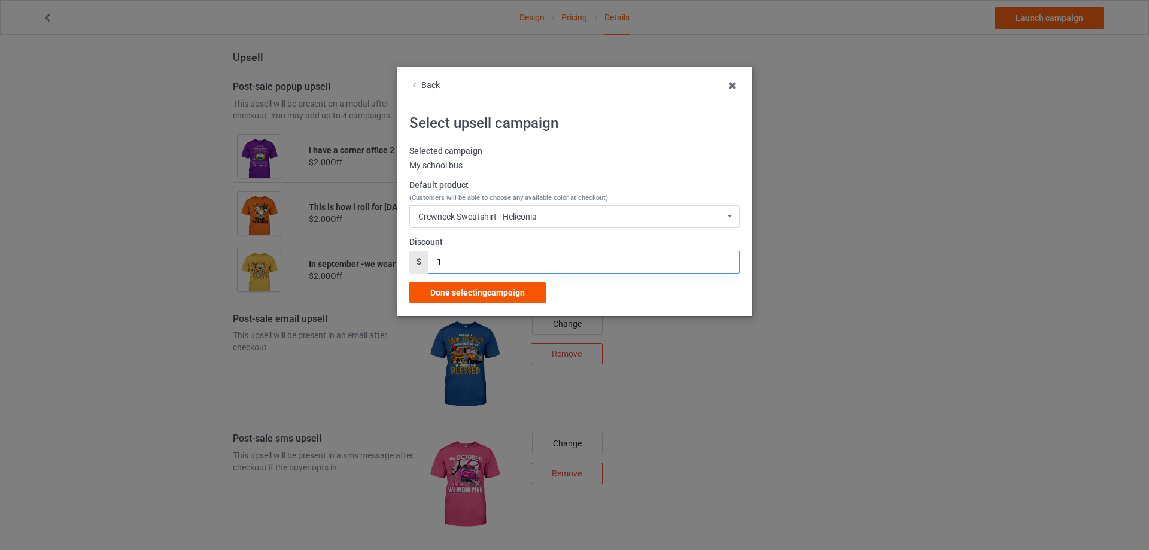
drag, startPoint x: 456, startPoint y: 263, endPoint x: 503, endPoint y: 287, distance: 52.2
click at [410, 270] on div "$ 1" at bounding box center [574, 262] width 330 height 23
click at [480, 260] on input "32" at bounding box center [583, 262] width 311 height 23
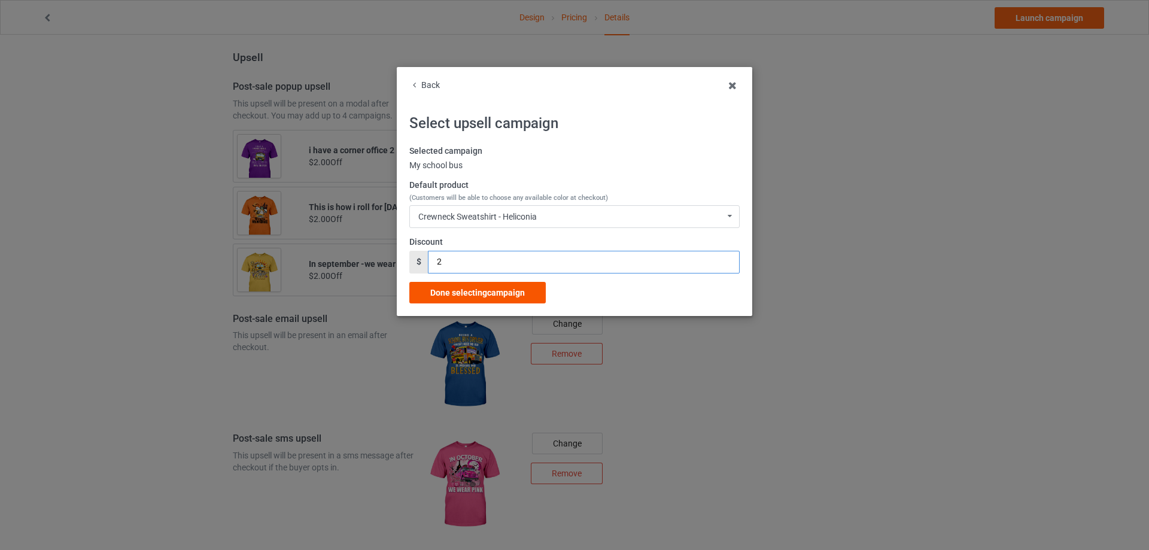
type input "2"
click at [478, 288] on span "Done selecting campaign" at bounding box center [477, 293] width 95 height 10
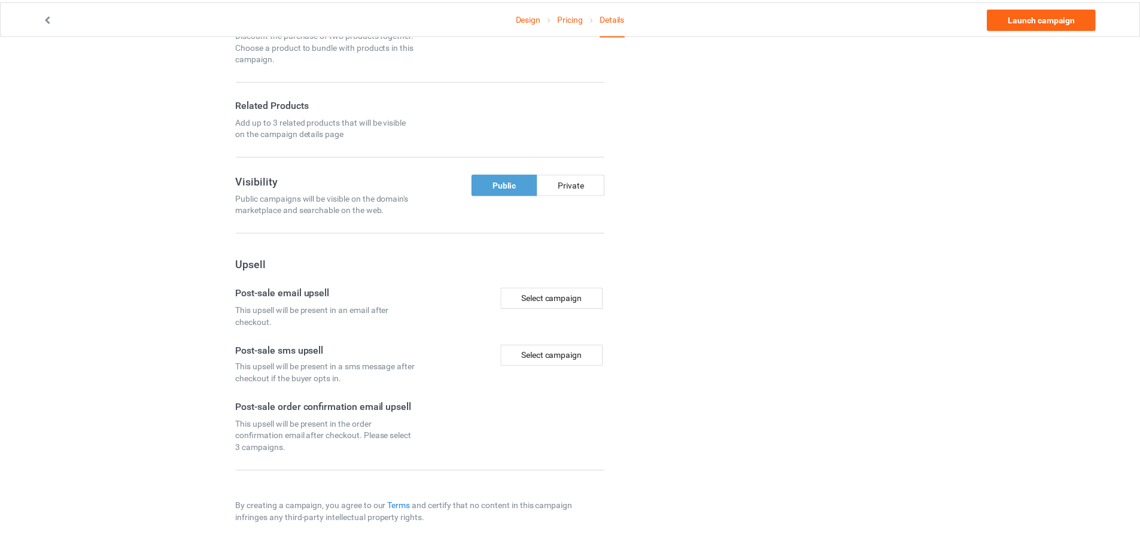
scroll to position [756, 0]
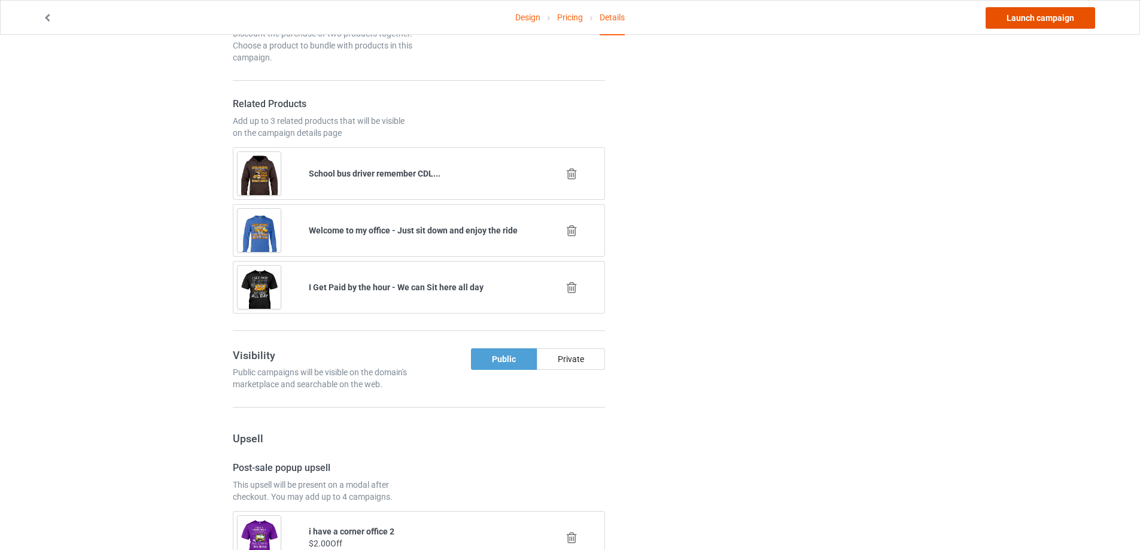
click at [1033, 19] on link "Launch campaign" at bounding box center [1041, 18] width 110 height 22
